Goal: Obtain resource: Obtain resource

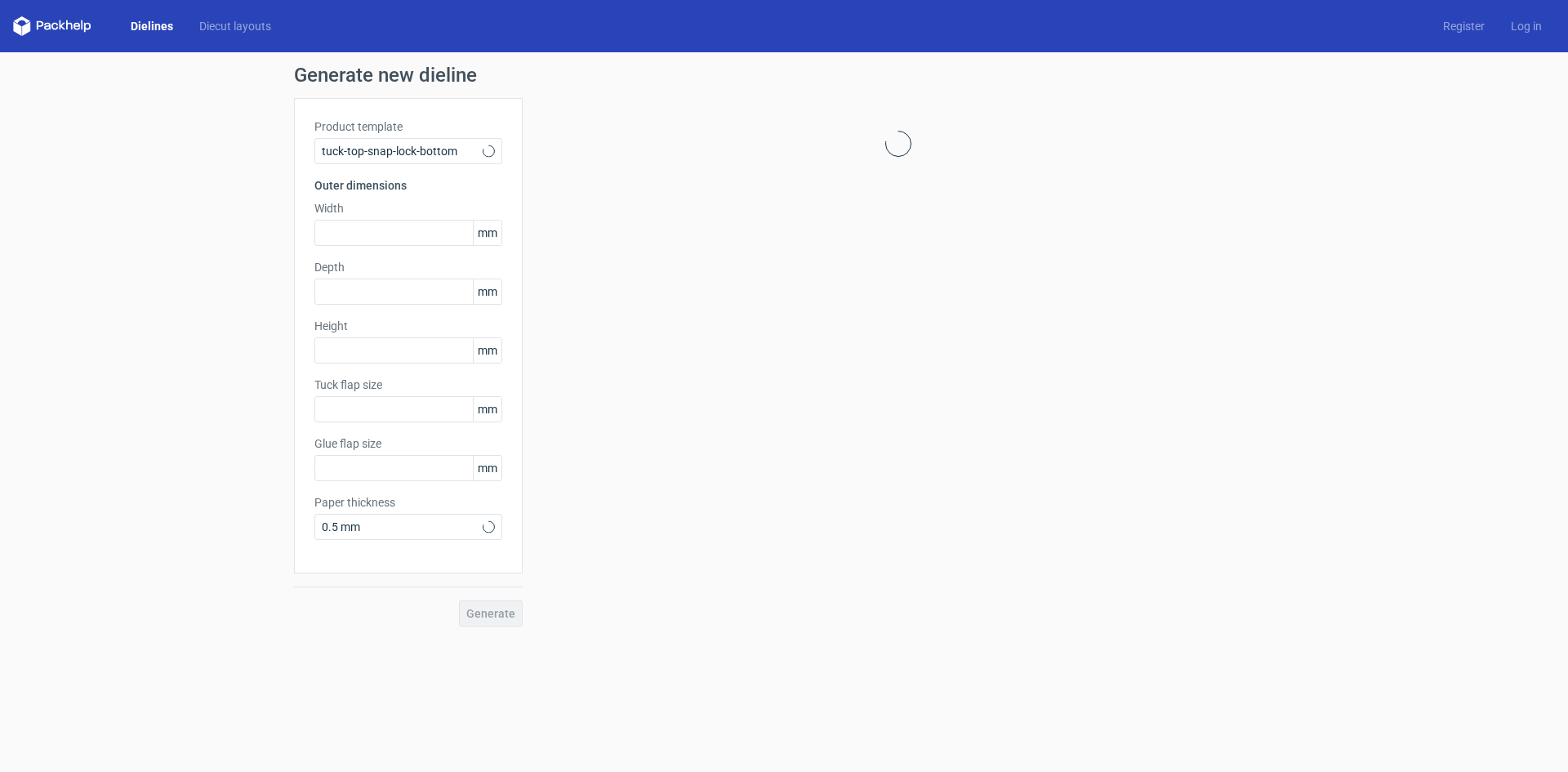
type input "15"
type input "10"
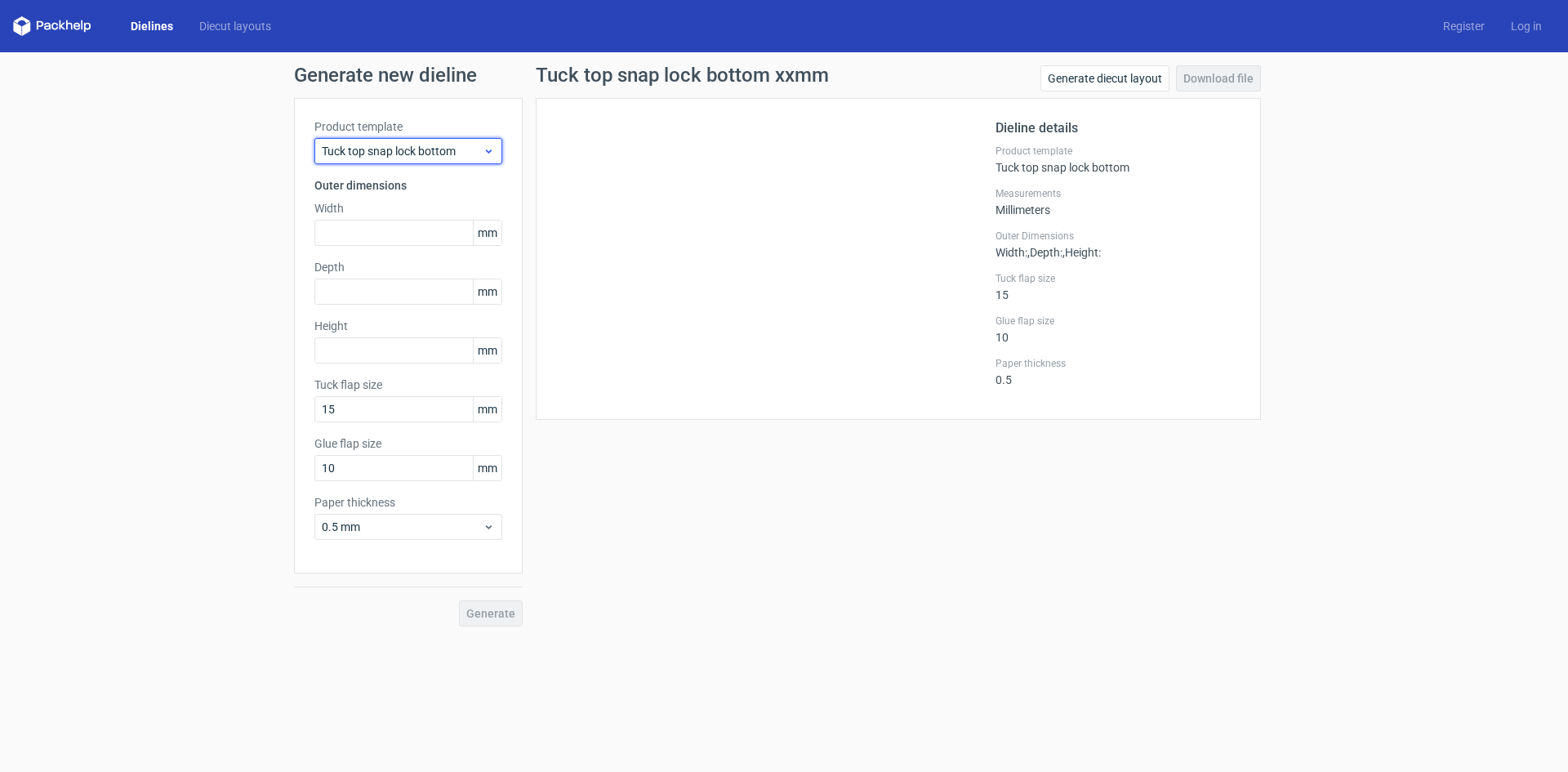
click at [493, 153] on icon at bounding box center [488, 150] width 12 height 13
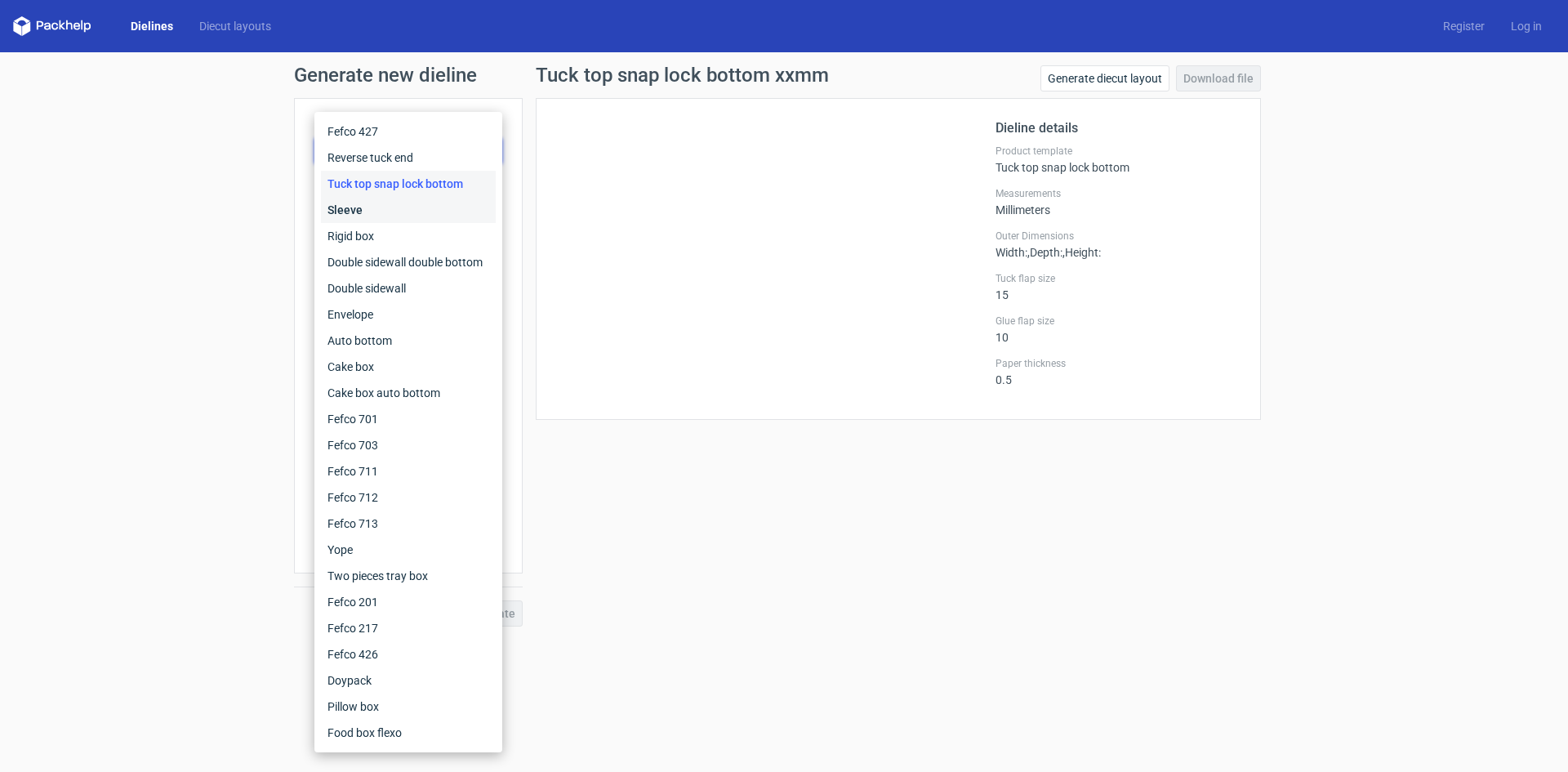
click at [377, 221] on div "Sleeve" at bounding box center [408, 210] width 175 height 26
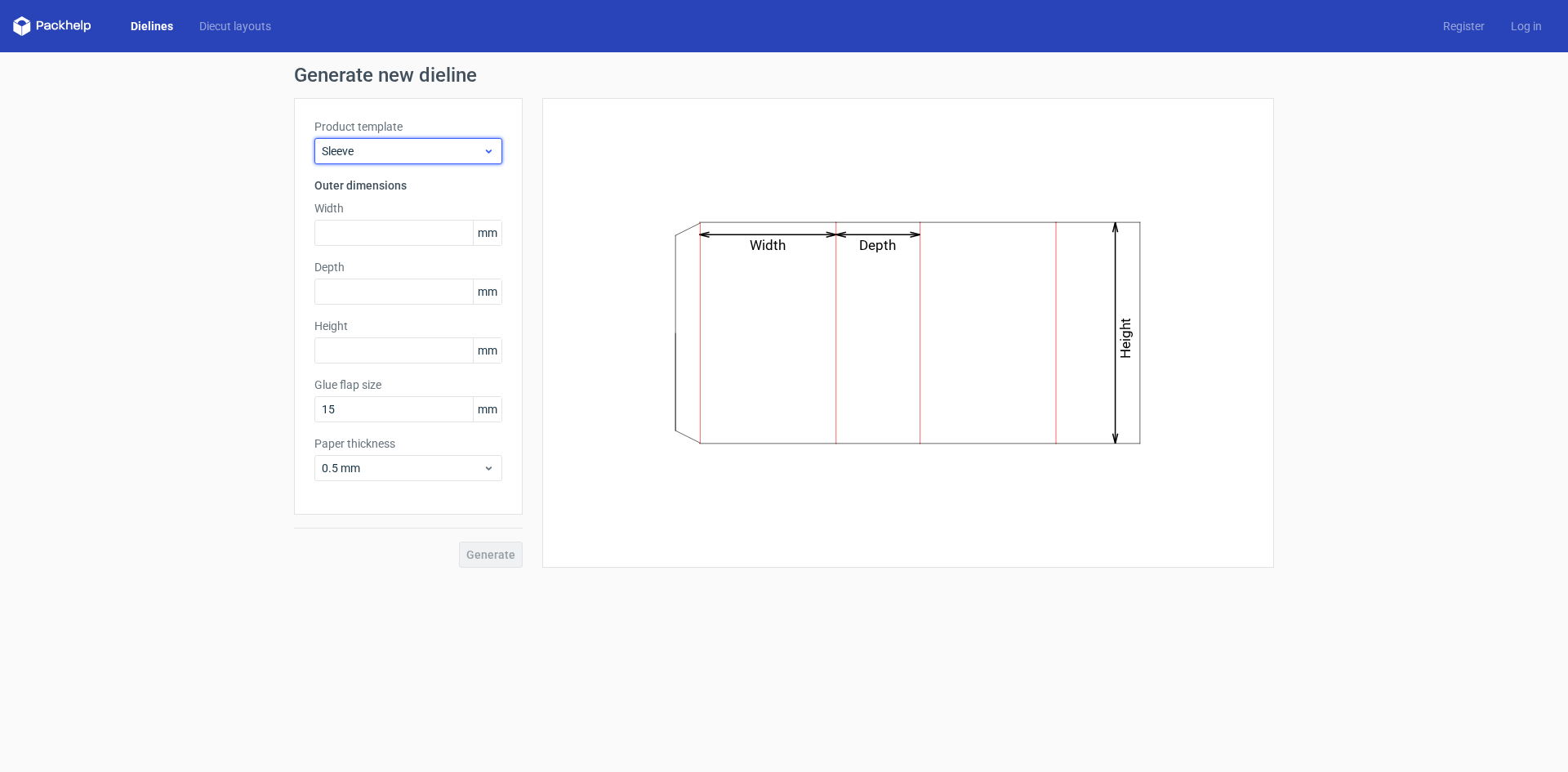
click at [485, 148] on icon at bounding box center [488, 150] width 12 height 13
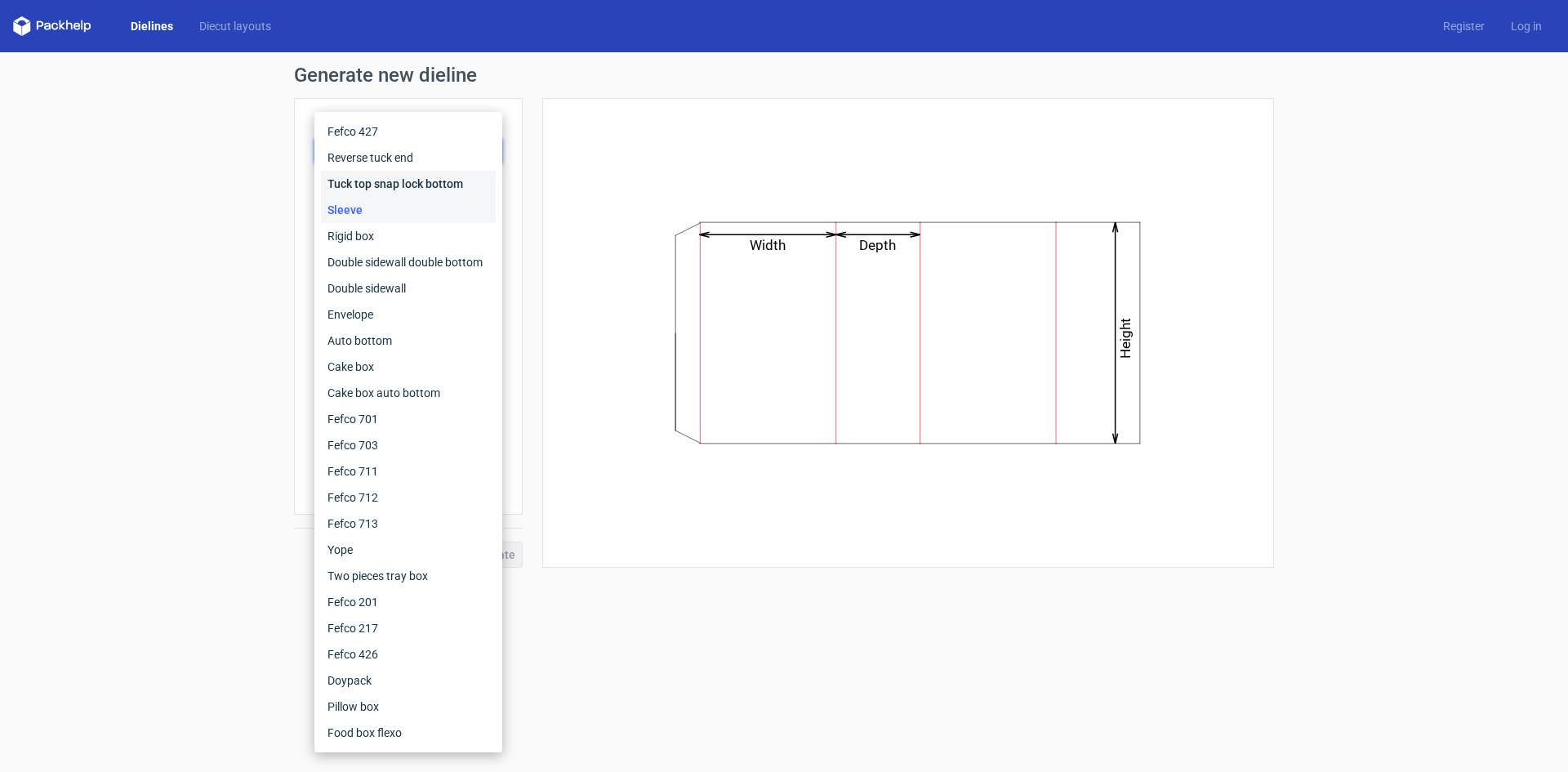
click at [460, 186] on div "Tuck top snap lock bottom" at bounding box center [408, 183] width 175 height 26
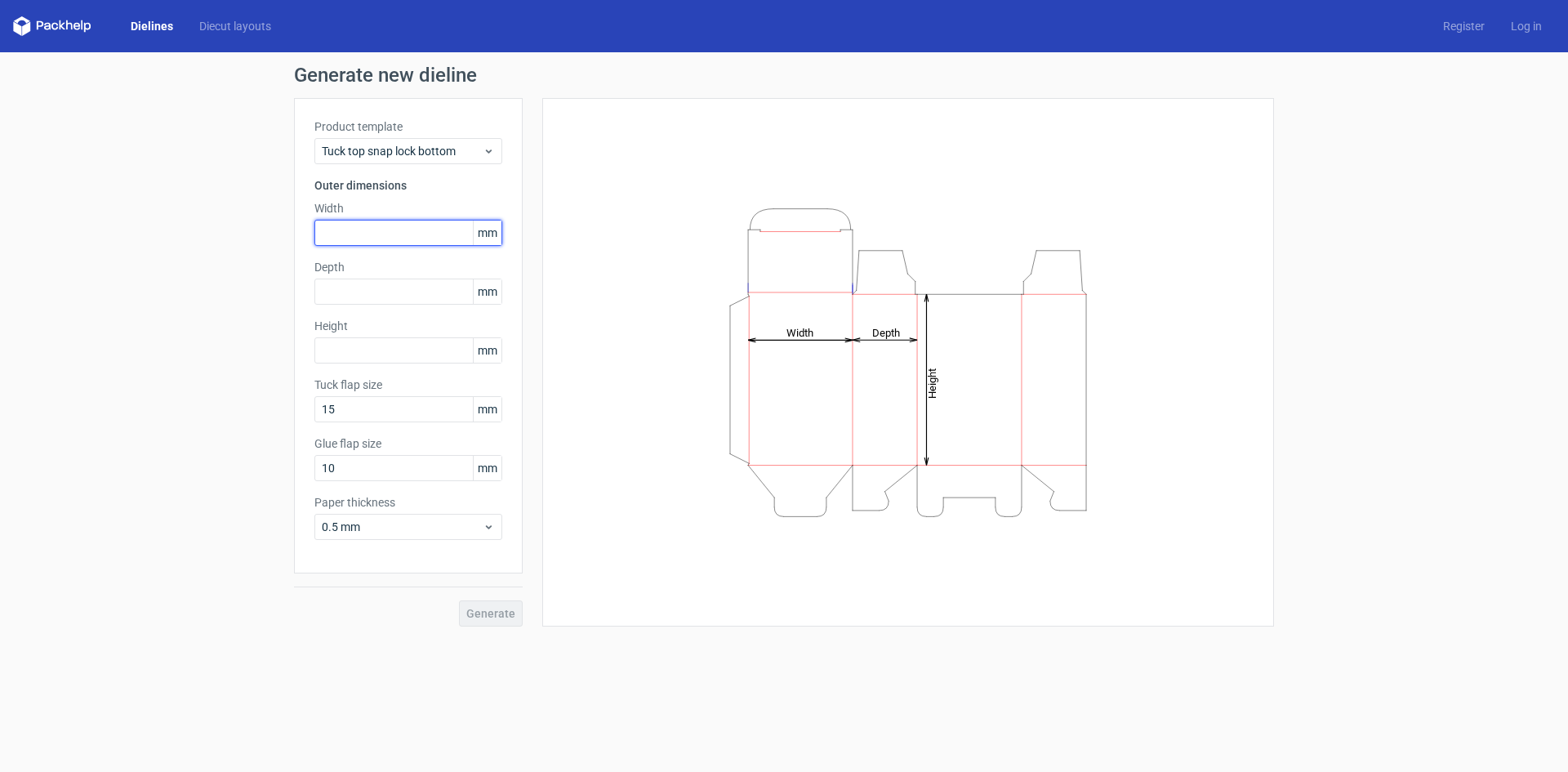
click at [363, 233] on input "text" at bounding box center [408, 232] width 187 height 26
type input "120"
click at [367, 291] on input "text" at bounding box center [408, 291] width 187 height 26
type input "60"
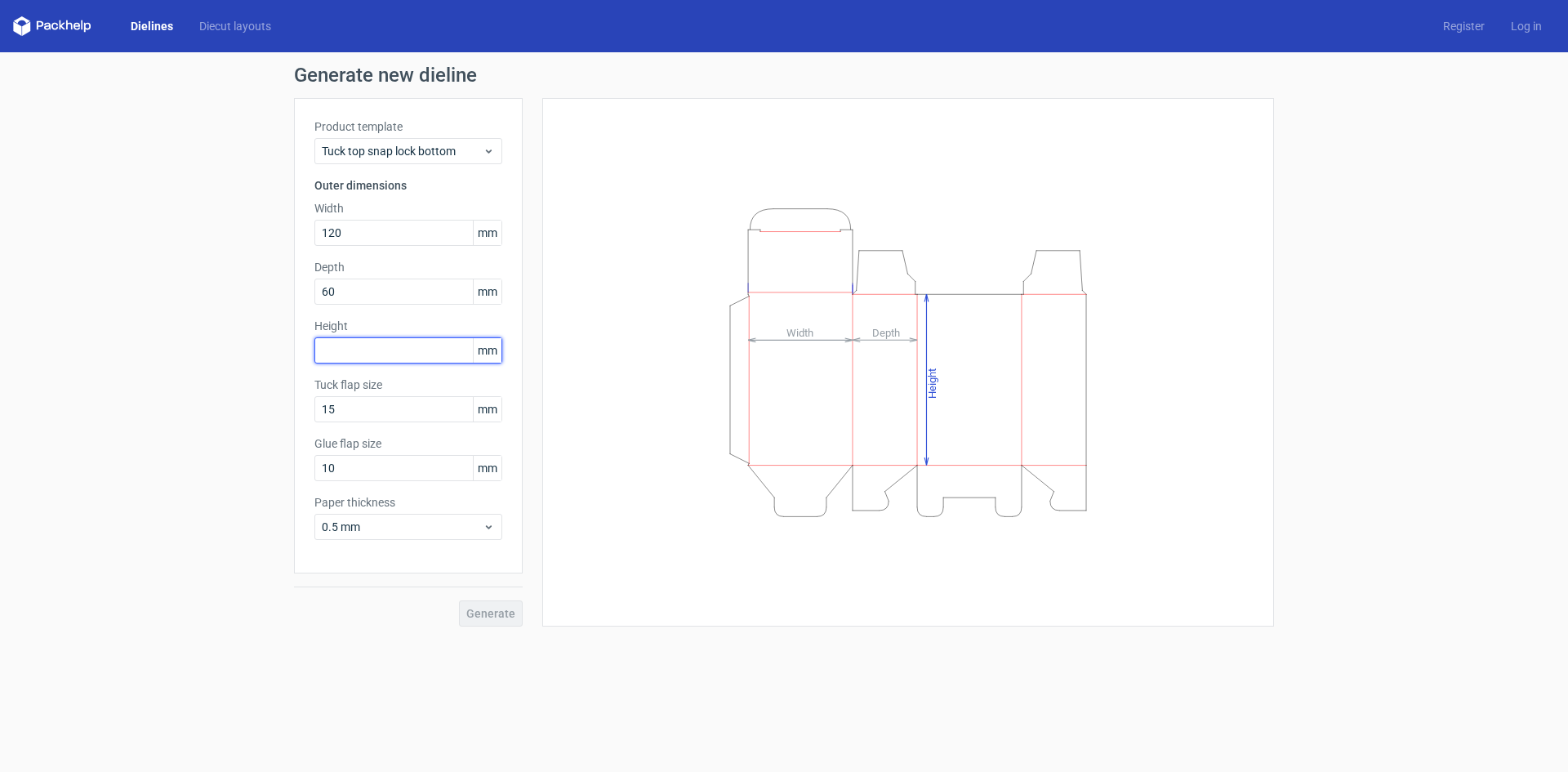
click at [369, 349] on input "text" at bounding box center [408, 350] width 187 height 26
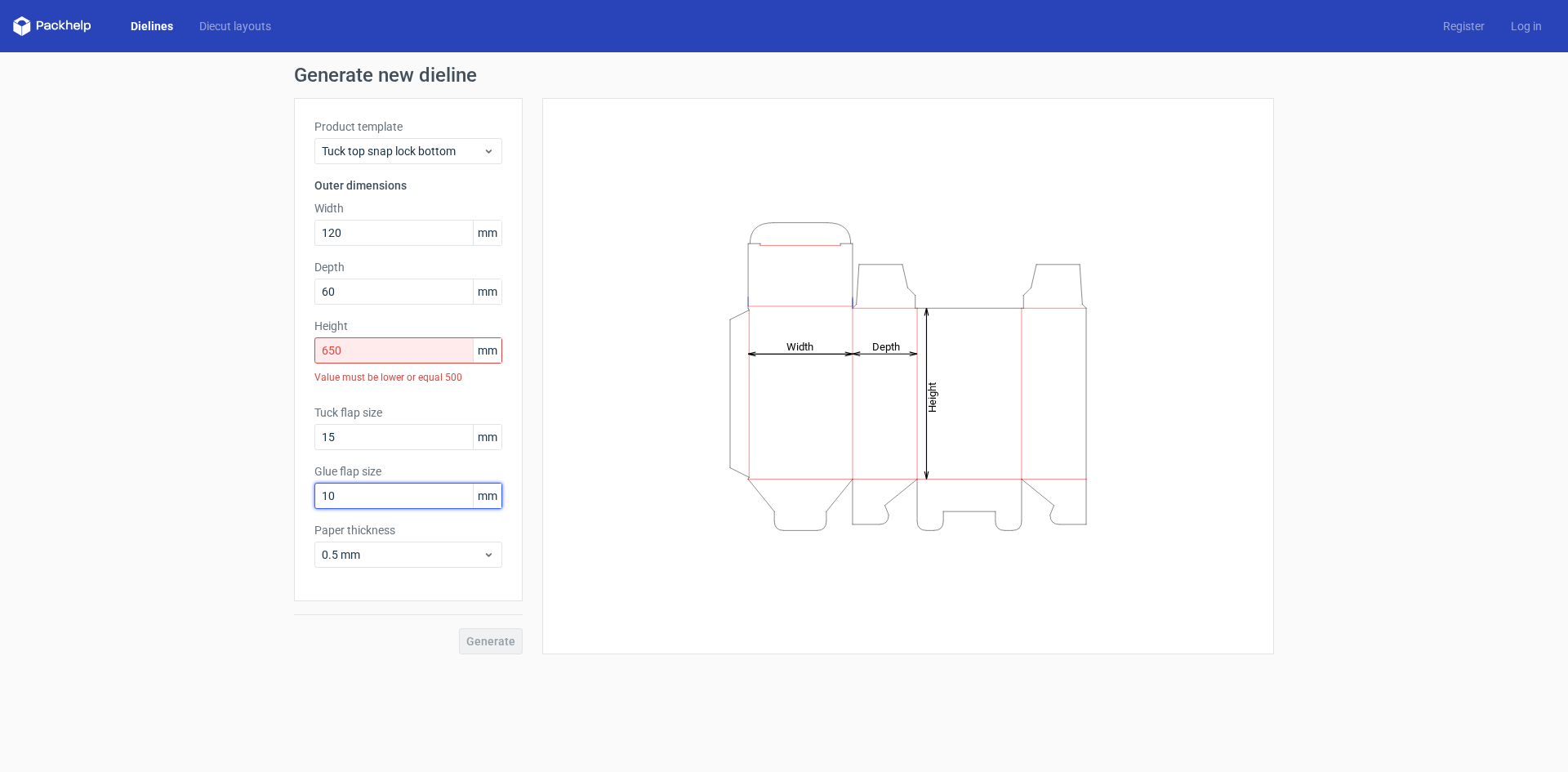
drag, startPoint x: 343, startPoint y: 470, endPoint x: 333, endPoint y: 472, distance: 10.2
click at [333, 472] on div "Product template Tuck top snap lock bottom Outer dimensions Width 120 mm Depth …" at bounding box center [409, 350] width 229 height 503
click at [374, 354] on input "650" at bounding box center [408, 350] width 187 height 26
click at [393, 345] on input "650" at bounding box center [408, 350] width 187 height 26
click at [361, 355] on input "650" at bounding box center [408, 350] width 187 height 26
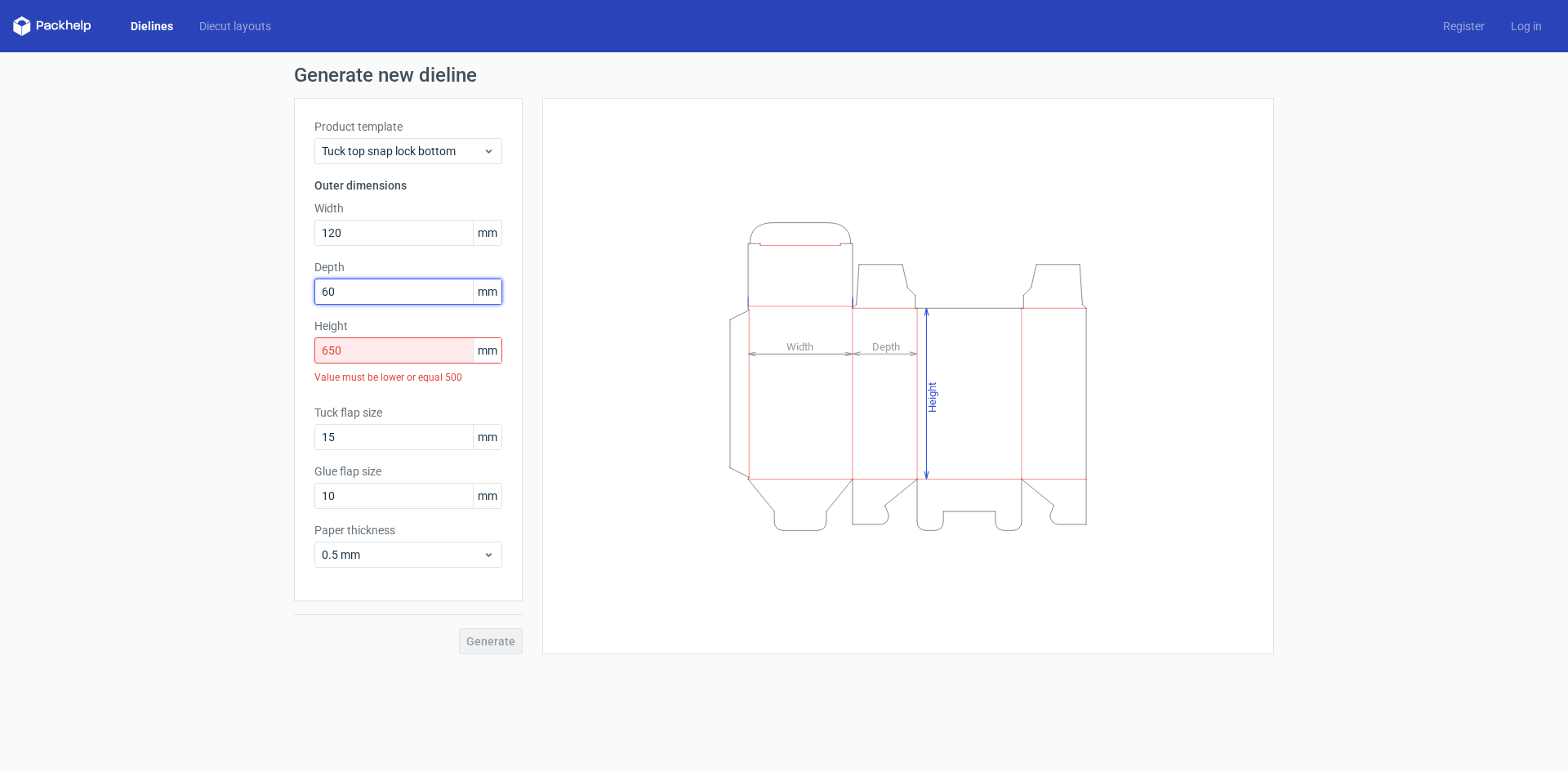
click at [363, 293] on input "60" at bounding box center [408, 291] width 187 height 26
click at [364, 349] on input "650" at bounding box center [408, 350] width 187 height 26
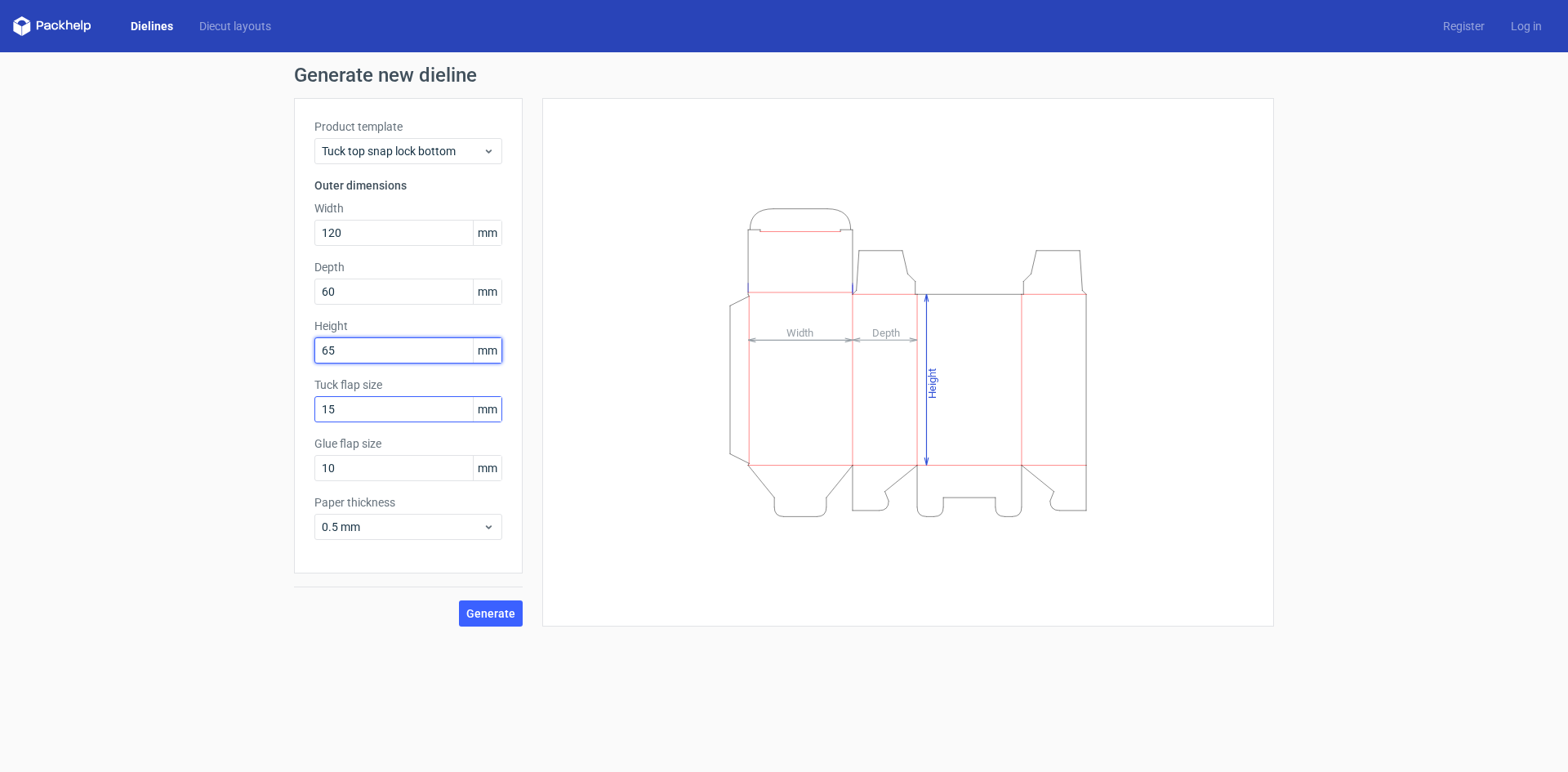
type input "65"
click at [355, 407] on input "15" at bounding box center [408, 409] width 187 height 26
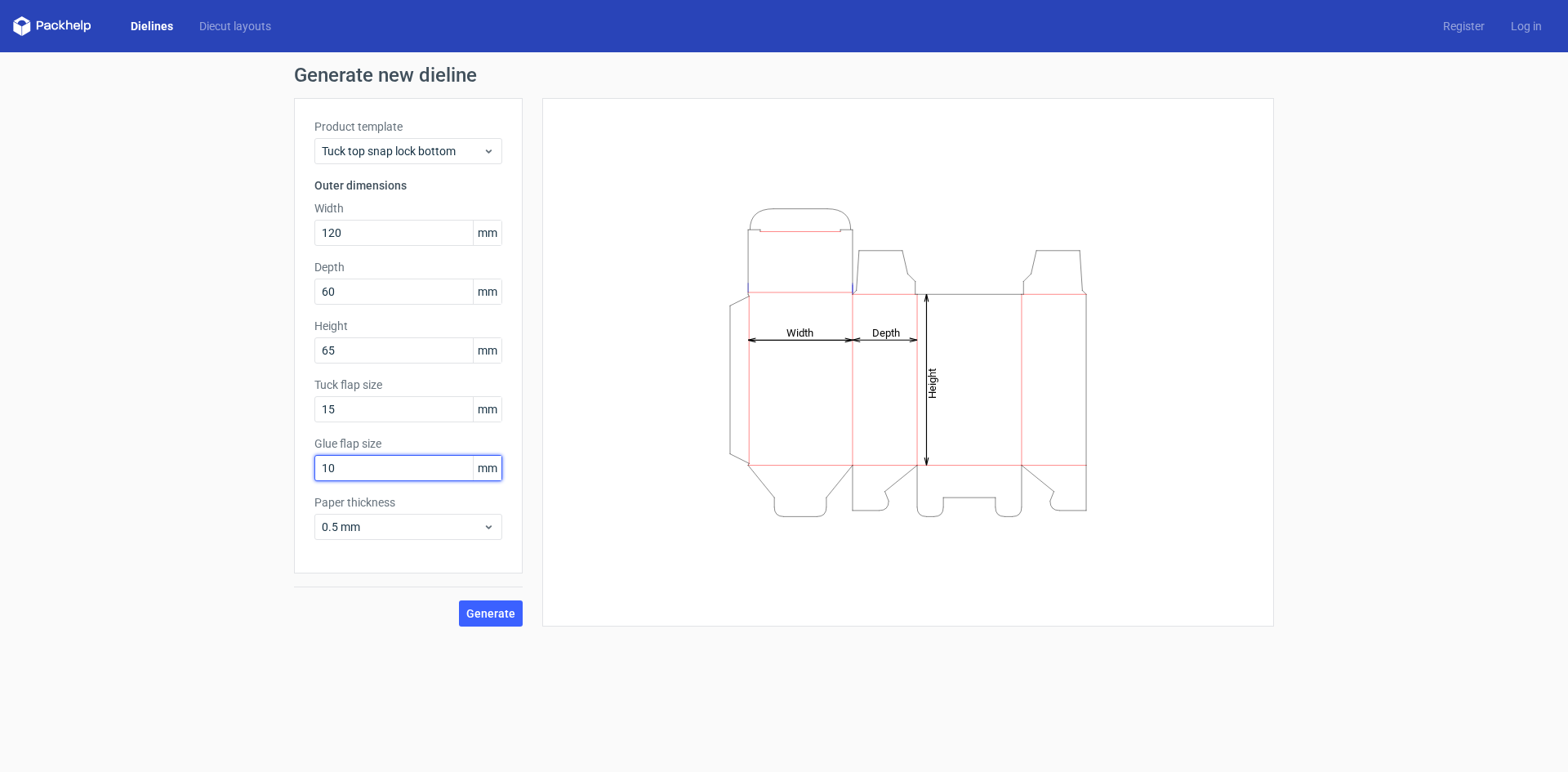
click at [363, 457] on input "10" at bounding box center [408, 467] width 187 height 26
click at [350, 406] on input "15" at bounding box center [408, 409] width 187 height 26
drag, startPoint x: 349, startPoint y: 411, endPoint x: 302, endPoint y: 411, distance: 47.0
click at [302, 411] on div "Product template Tuck top snap lock bottom Outer dimensions Width 120 mm Depth …" at bounding box center [409, 336] width 229 height 475
type input "30"
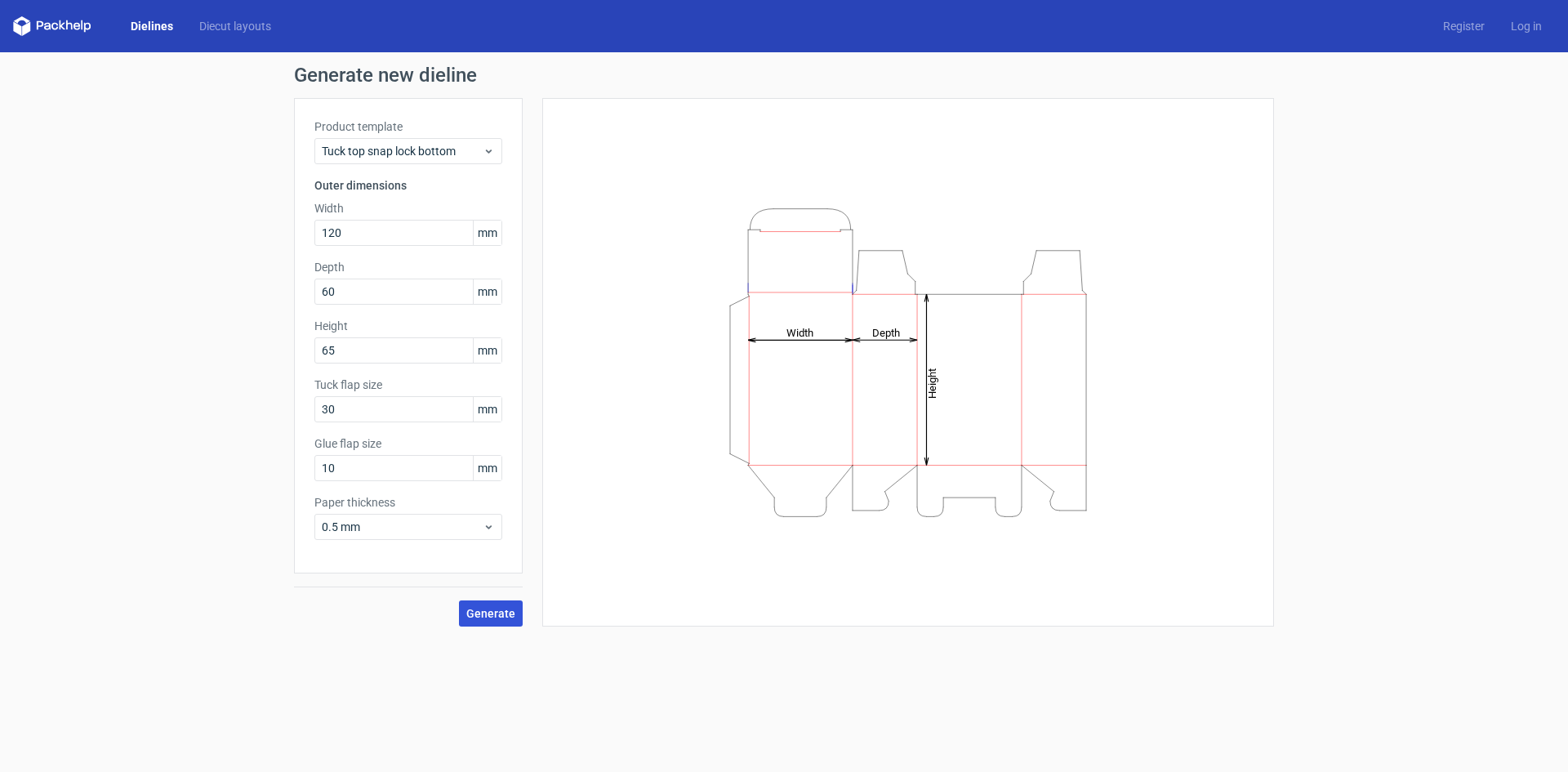
click at [477, 607] on span "Generate" at bounding box center [491, 613] width 49 height 11
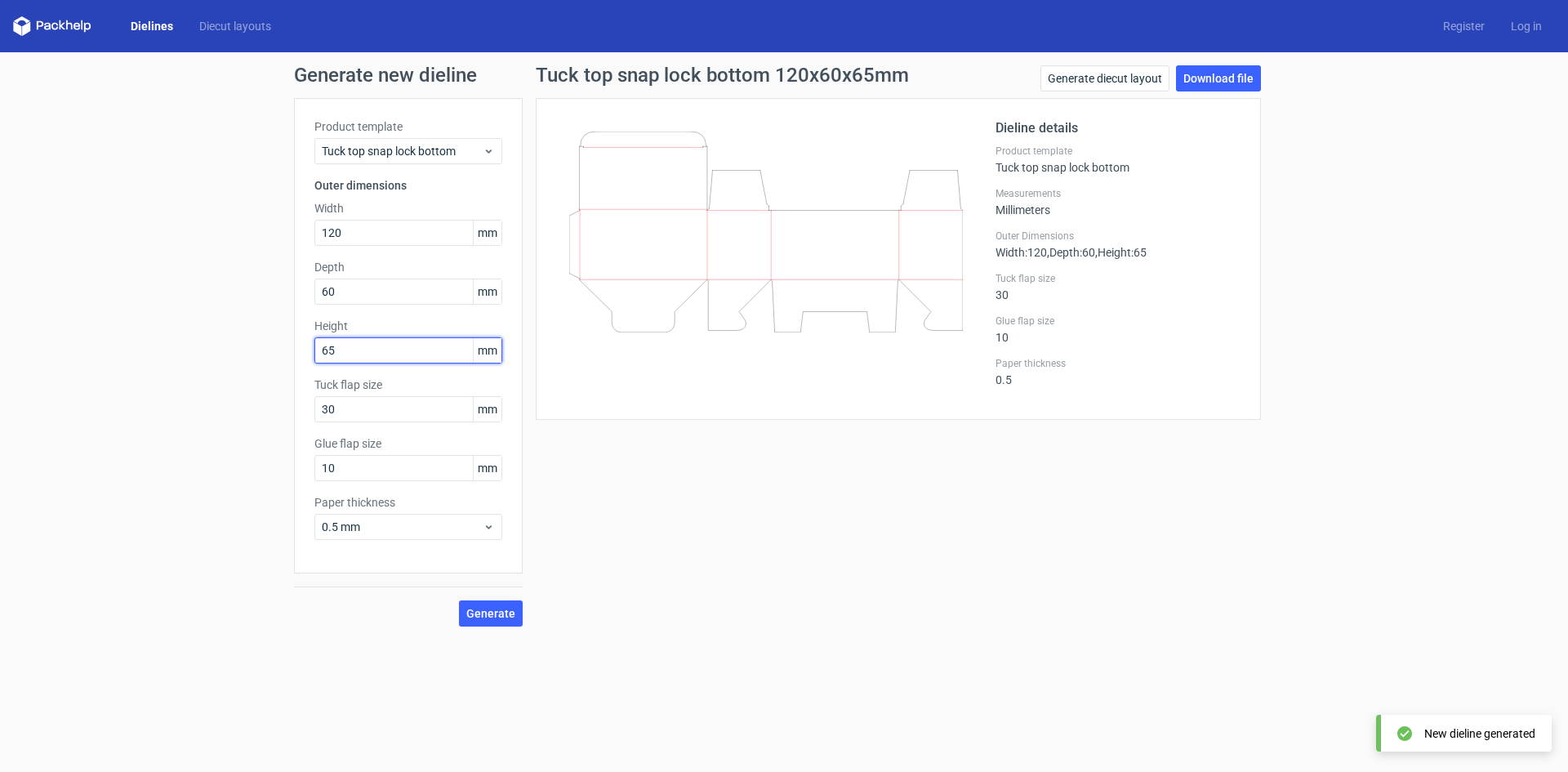
click at [375, 351] on input "65" at bounding box center [408, 350] width 187 height 26
click at [667, 551] on div "Tuck top snap lock bottom 120x60x650mm Generate diecut layout Download file Die…" at bounding box center [898, 345] width 751 height 561
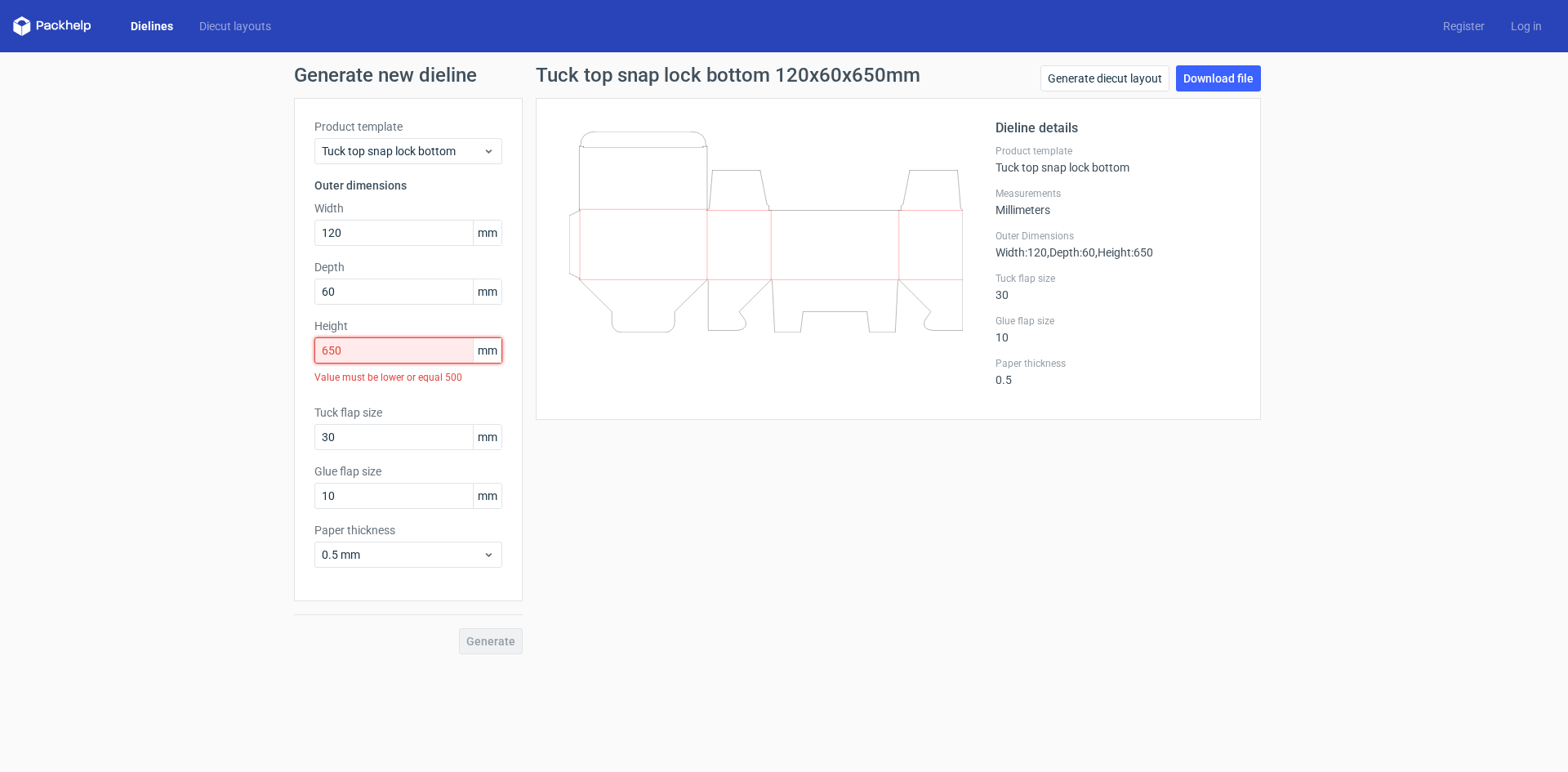
click at [405, 350] on input "650" at bounding box center [408, 350] width 187 height 26
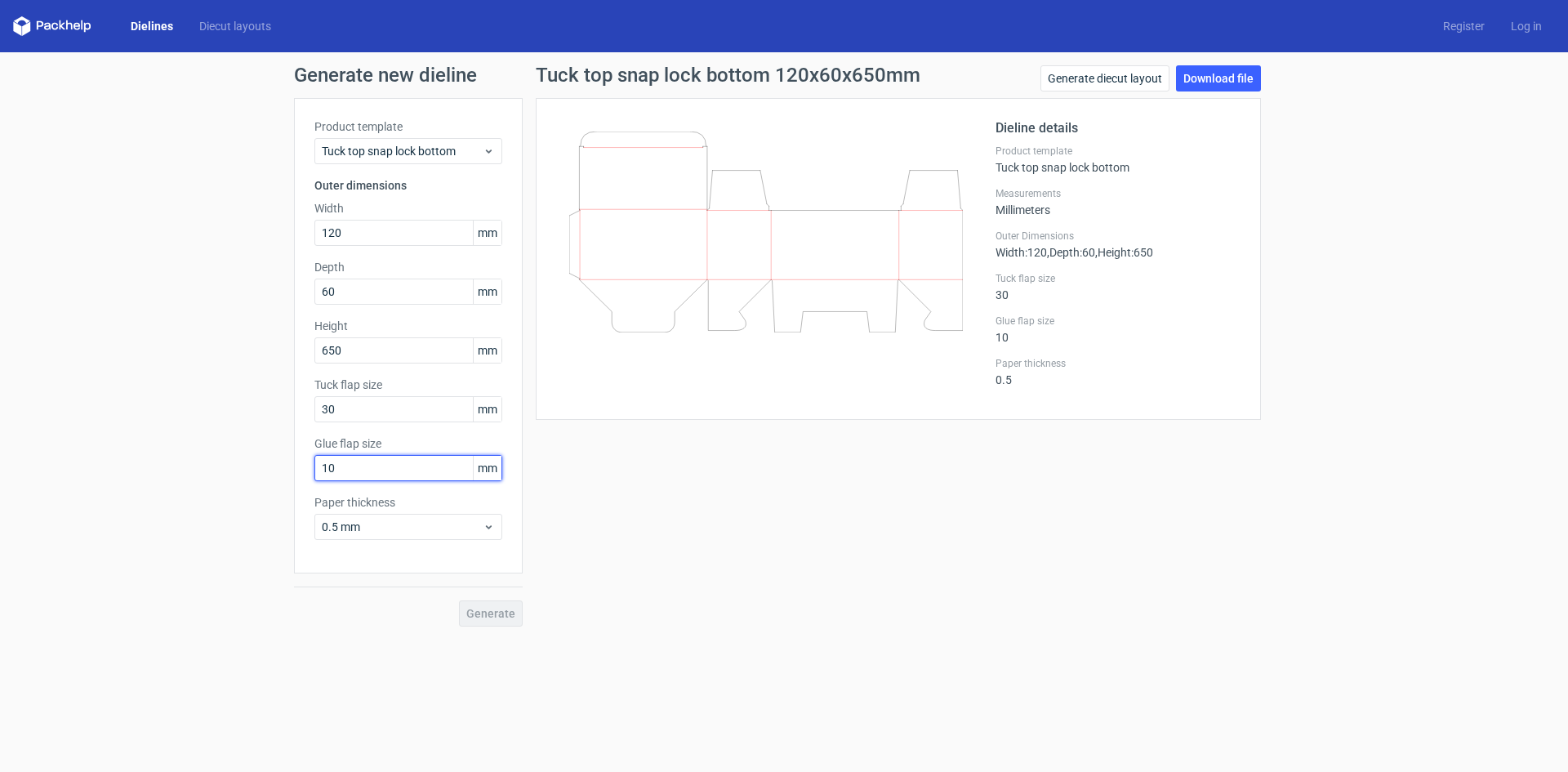
click at [439, 472] on div "Product template Tuck top snap lock bottom Outer dimensions Width 120 mm Depth …" at bounding box center [409, 336] width 229 height 475
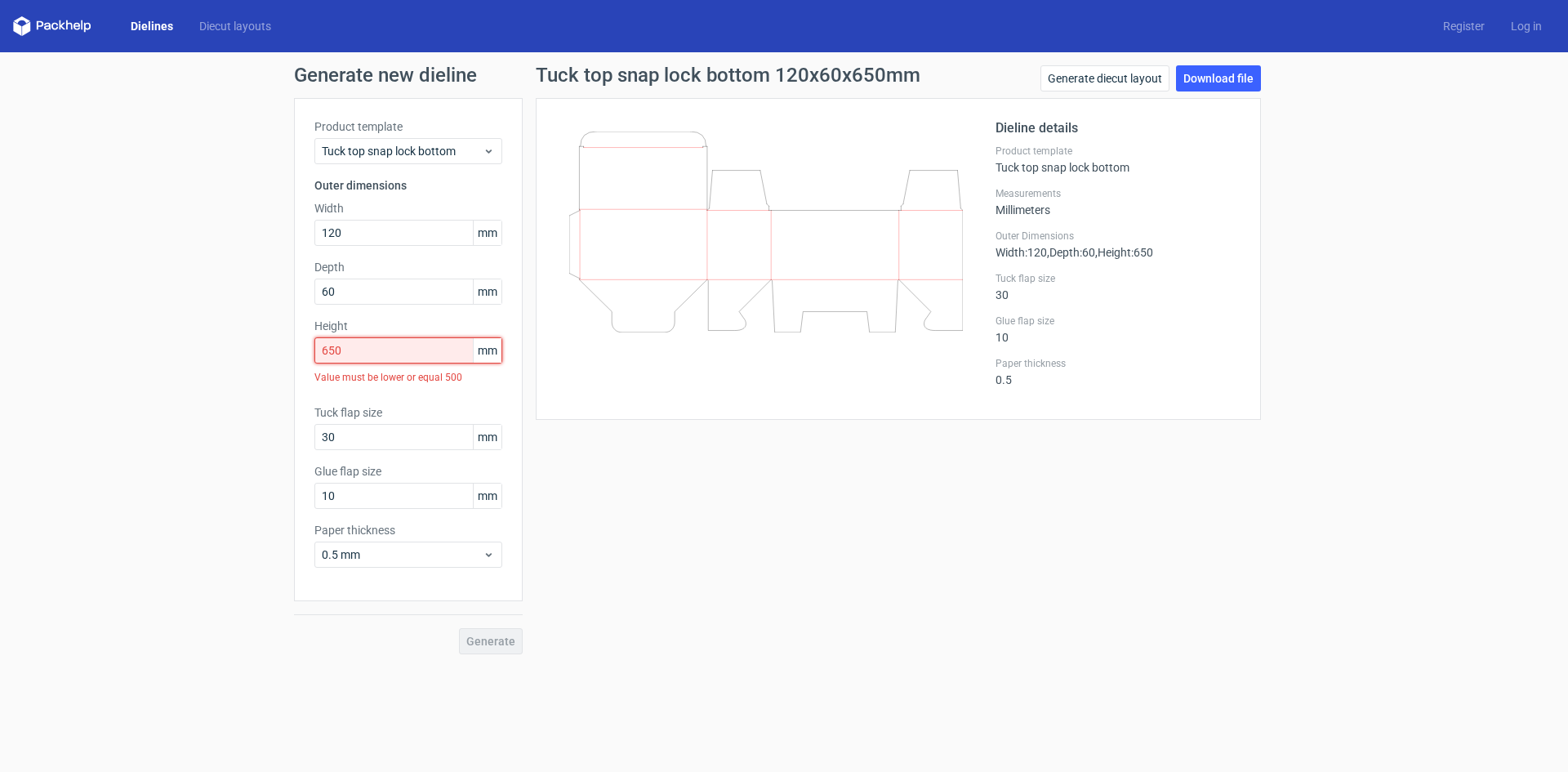
click at [391, 348] on input "650" at bounding box center [408, 350] width 187 height 26
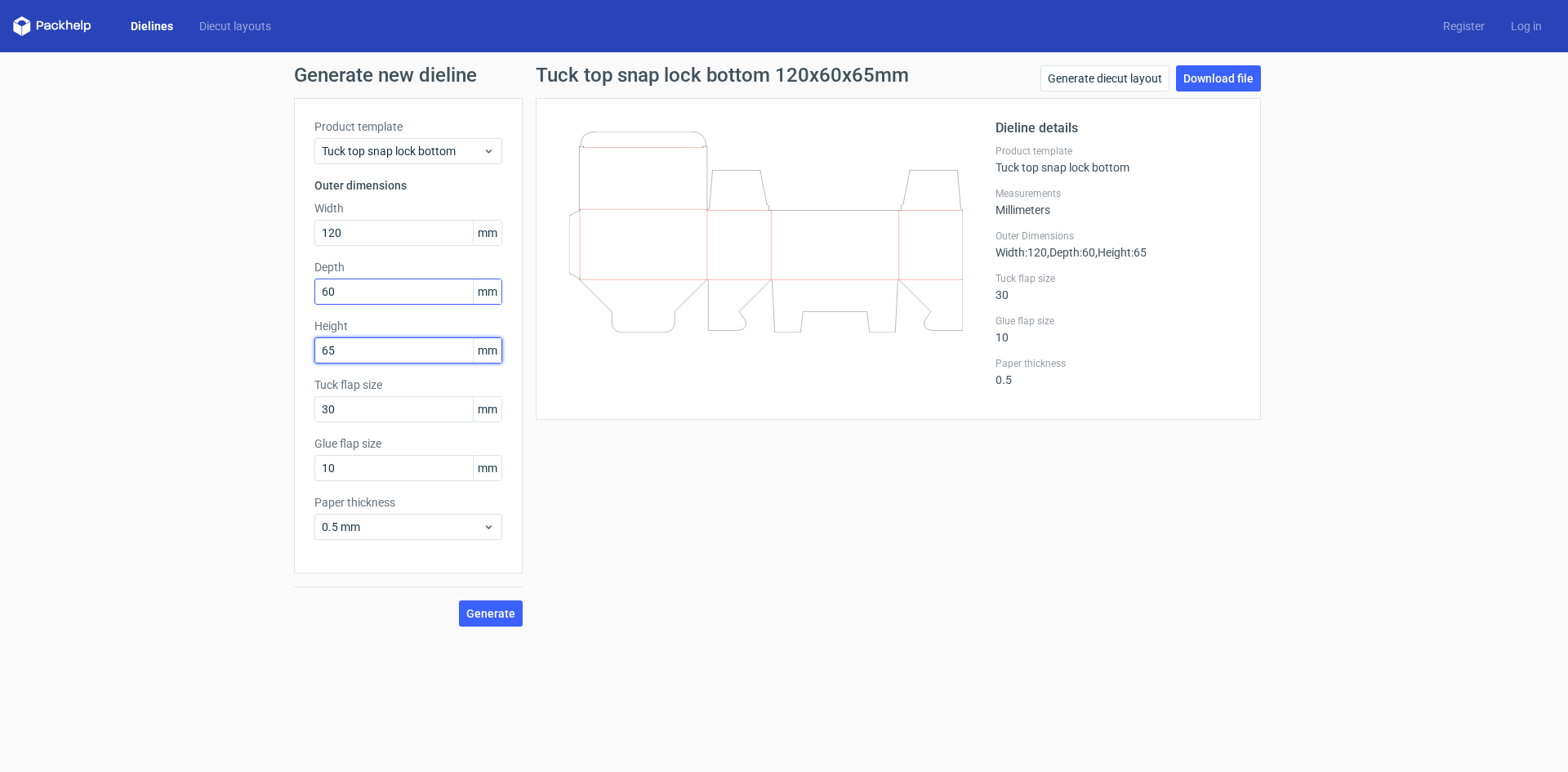
type input "65"
click at [369, 301] on input "60" at bounding box center [408, 291] width 187 height 26
click at [500, 618] on span "Generate" at bounding box center [491, 613] width 49 height 11
drag, startPoint x: 356, startPoint y: 293, endPoint x: 330, endPoint y: 289, distance: 26.3
click at [330, 289] on input "63" at bounding box center [408, 291] width 187 height 26
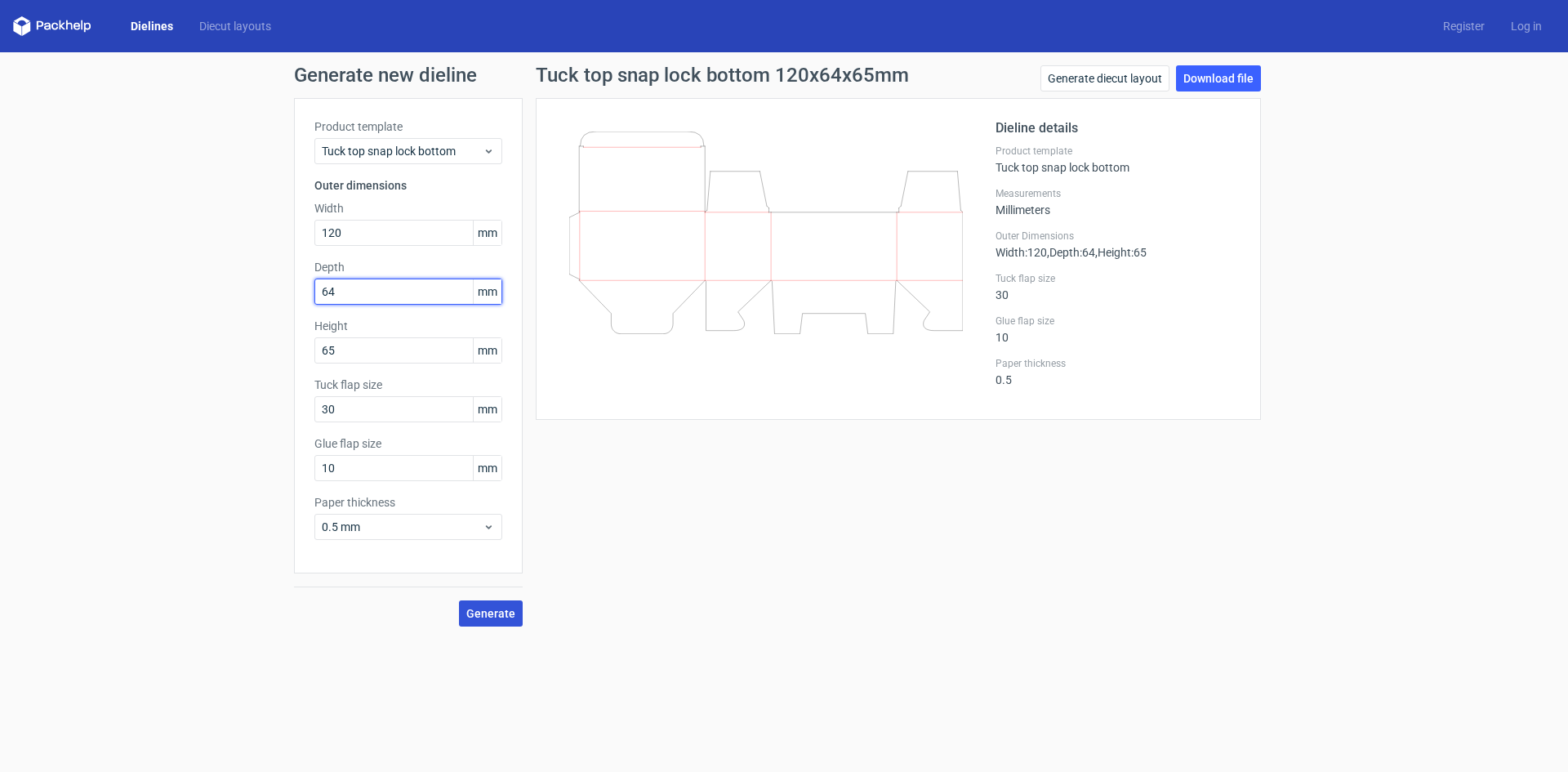
type input "64"
click at [475, 612] on span "Generate" at bounding box center [491, 613] width 49 height 11
click at [1220, 77] on link "Download file" at bounding box center [1218, 78] width 85 height 26
drag, startPoint x: 371, startPoint y: 470, endPoint x: 289, endPoint y: 487, distance: 83.7
click at [289, 487] on div "Generate new dieline Product template Tuck top snap lock bottom Outer dimension…" at bounding box center [784, 346] width 1568 height 587
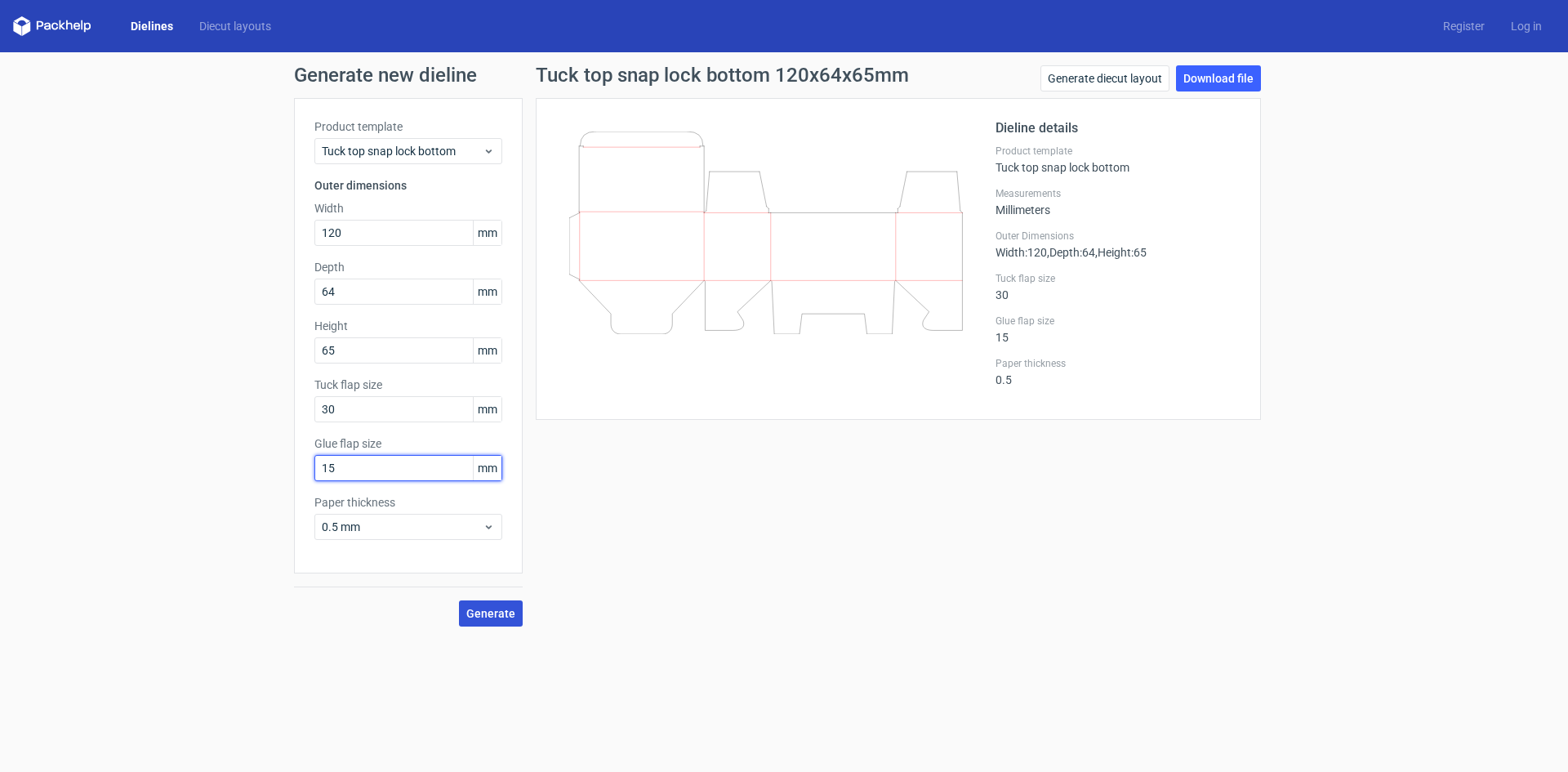
type input "15"
click at [484, 616] on span "Generate" at bounding box center [491, 613] width 49 height 11
click at [1229, 79] on link "Download file" at bounding box center [1218, 78] width 85 height 26
